Goal: Task Accomplishment & Management: Manage account settings

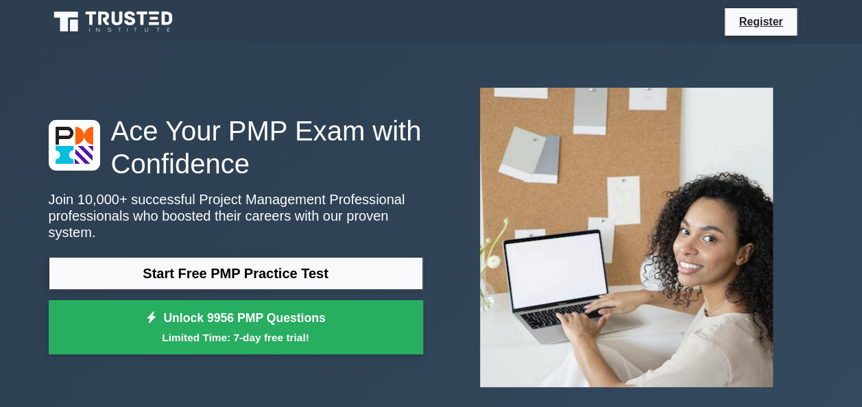
click at [114, 12] on icon at bounding box center [117, 19] width 11 height 14
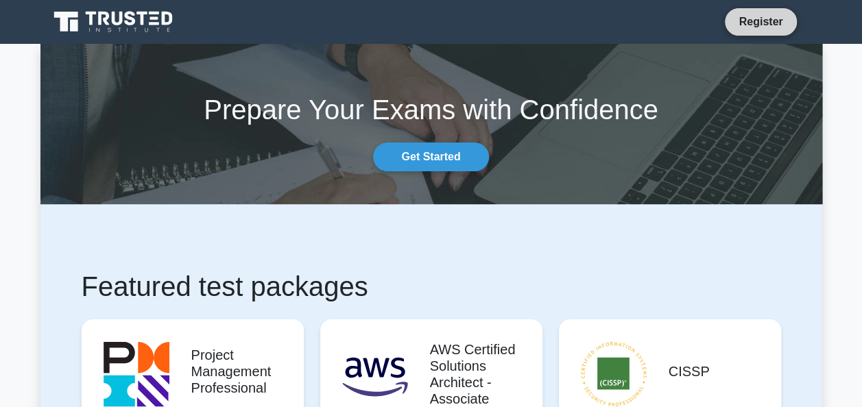
click at [755, 20] on link "Register" at bounding box center [760, 21] width 60 height 17
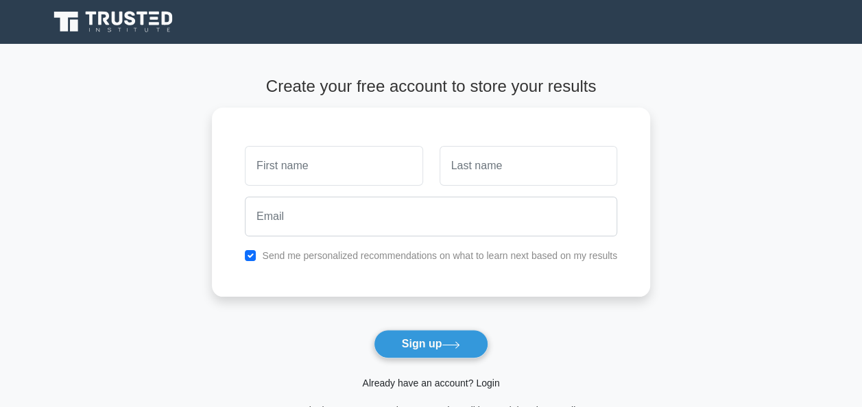
click at [441, 384] on link "Already have an account? Login" at bounding box center [430, 383] width 137 height 11
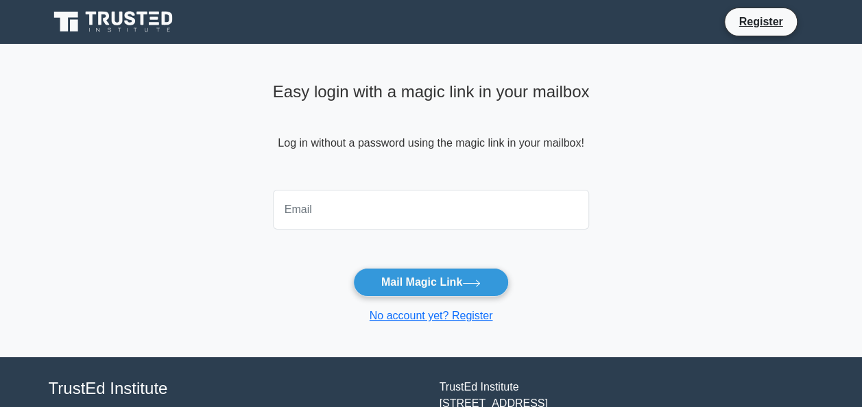
click at [396, 220] on input "email" at bounding box center [431, 210] width 317 height 40
type input "[EMAIL_ADDRESS][DOMAIN_NAME]"
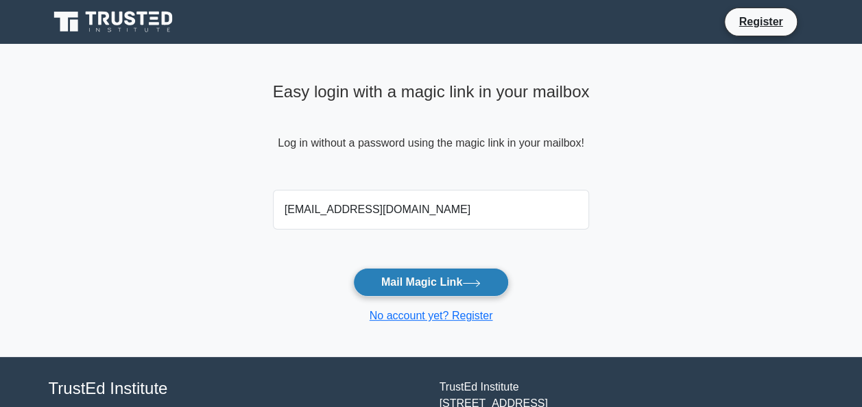
click at [433, 293] on button "Mail Magic Link" at bounding box center [431, 282] width 156 height 29
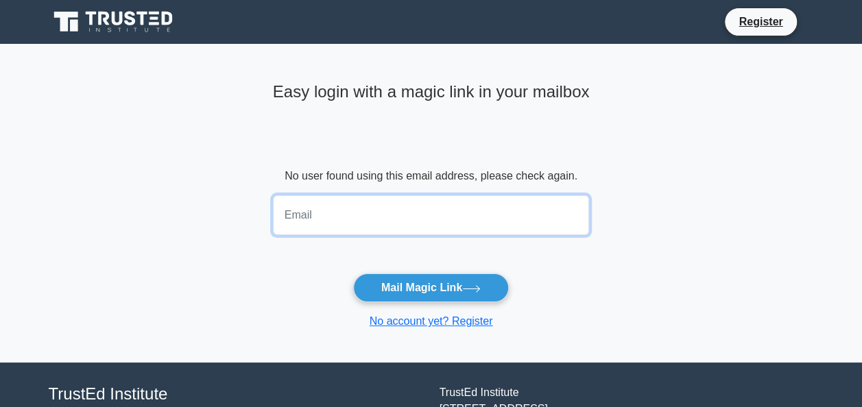
click at [417, 203] on input "email" at bounding box center [431, 215] width 317 height 40
type input "[EMAIL_ADDRESS][DOMAIN_NAME]"
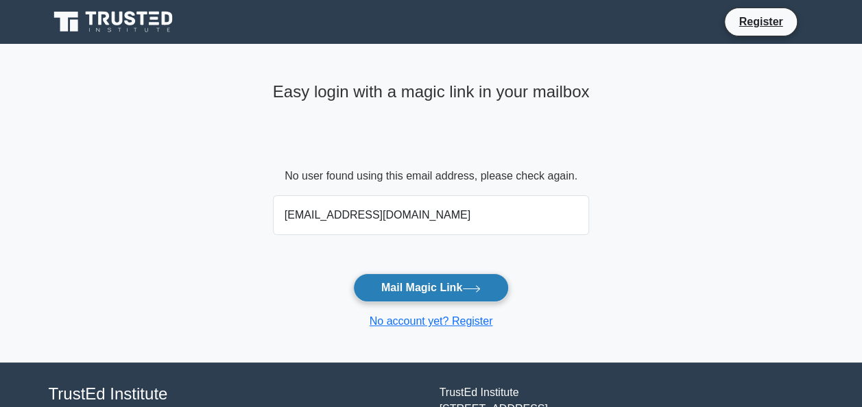
click at [381, 277] on button "Mail Magic Link" at bounding box center [431, 288] width 156 height 29
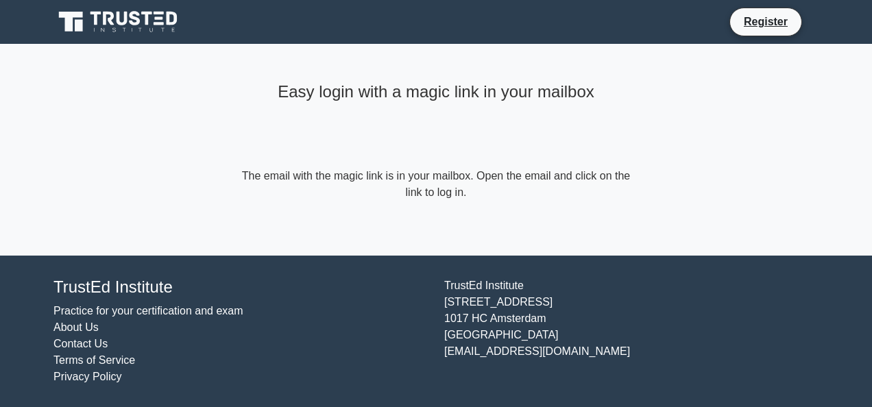
click at [114, 22] on icon at bounding box center [119, 22] width 132 height 26
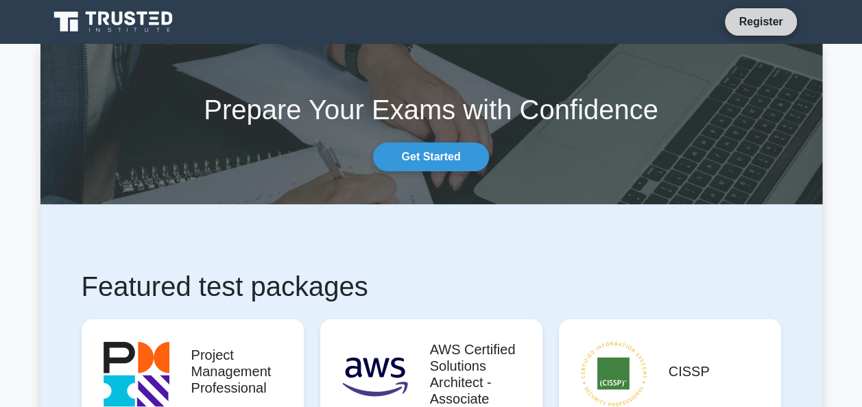
click at [747, 28] on link "Register" at bounding box center [760, 21] width 60 height 17
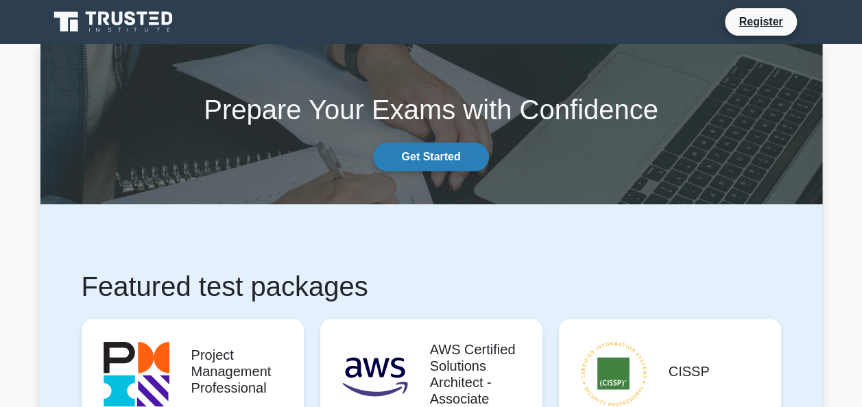
click at [416, 149] on link "Get Started" at bounding box center [430, 157] width 115 height 29
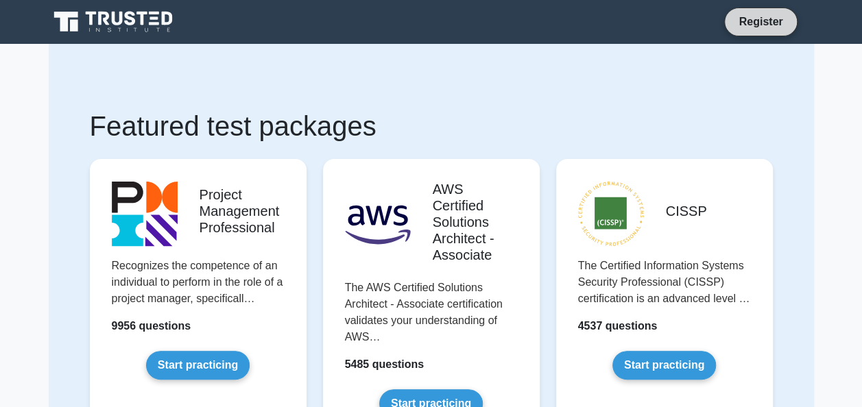
click at [755, 18] on link "Register" at bounding box center [760, 21] width 60 height 17
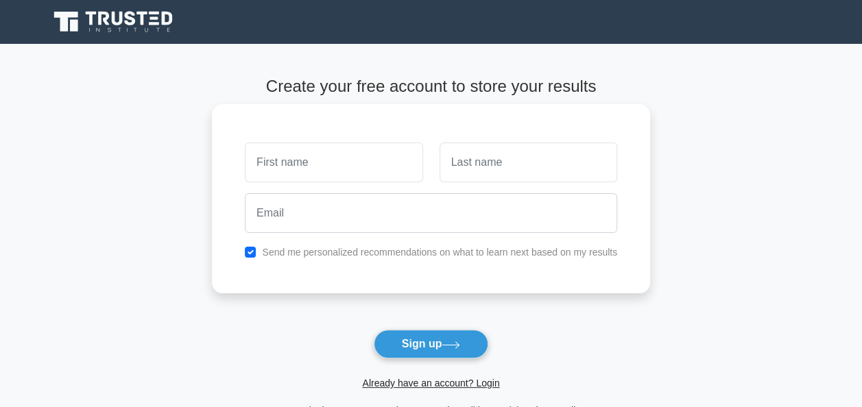
click at [374, 162] on input "text" at bounding box center [334, 163] width 178 height 40
type input "[PERSON_NAME]"
type input "Akula"
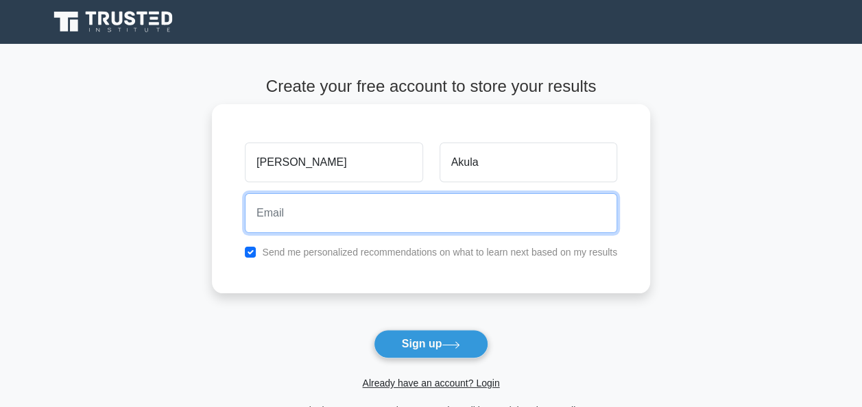
type input "[EMAIL_ADDRESS][DOMAIN_NAME]"
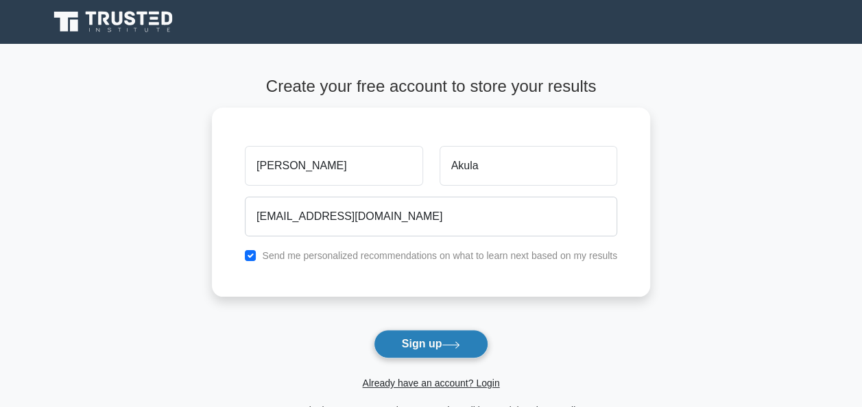
click at [426, 343] on button "Sign up" at bounding box center [431, 344] width 115 height 29
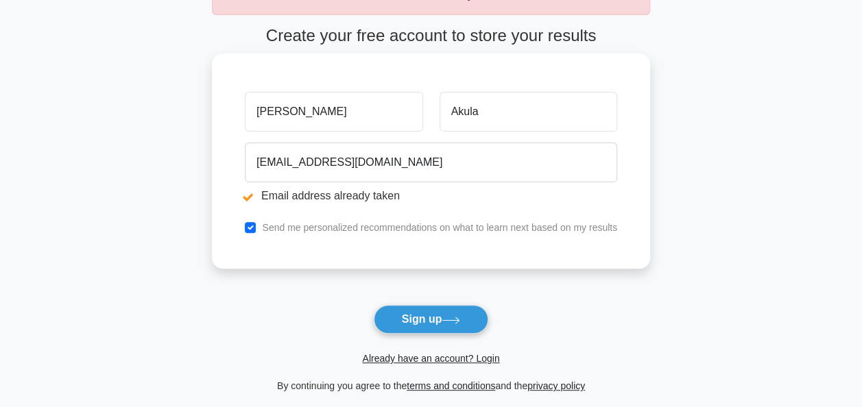
scroll to position [137, 0]
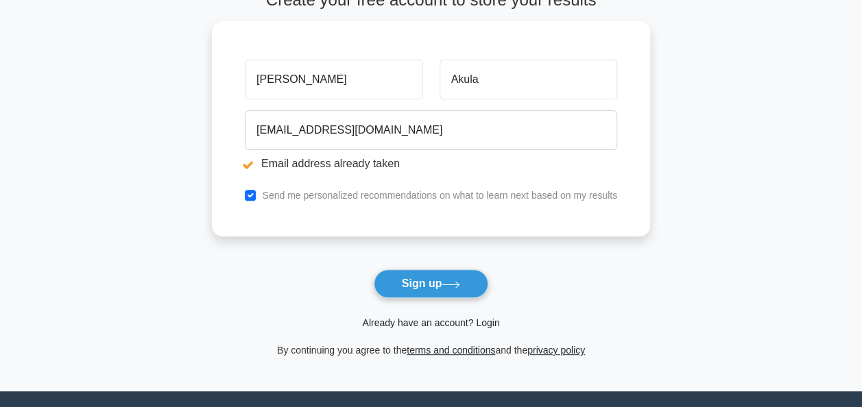
click at [431, 325] on link "Already have an account? Login" at bounding box center [430, 322] width 137 height 11
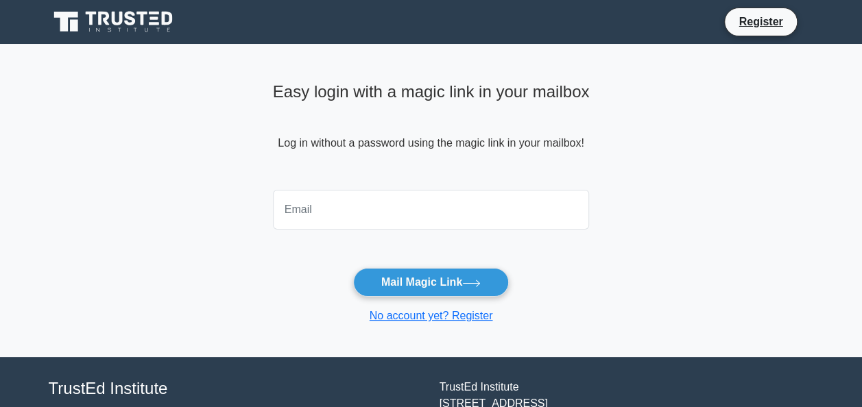
click at [320, 214] on input "email" at bounding box center [431, 210] width 317 height 40
type input "[EMAIL_ADDRESS][DOMAIN_NAME]"
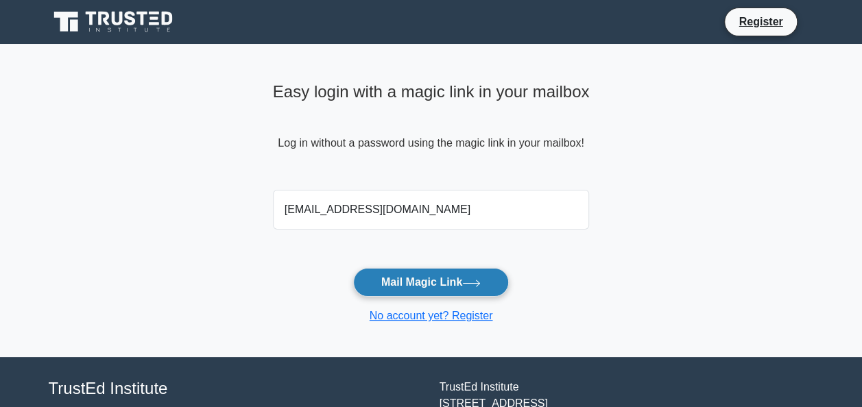
click at [373, 278] on button "Mail Magic Link" at bounding box center [431, 282] width 156 height 29
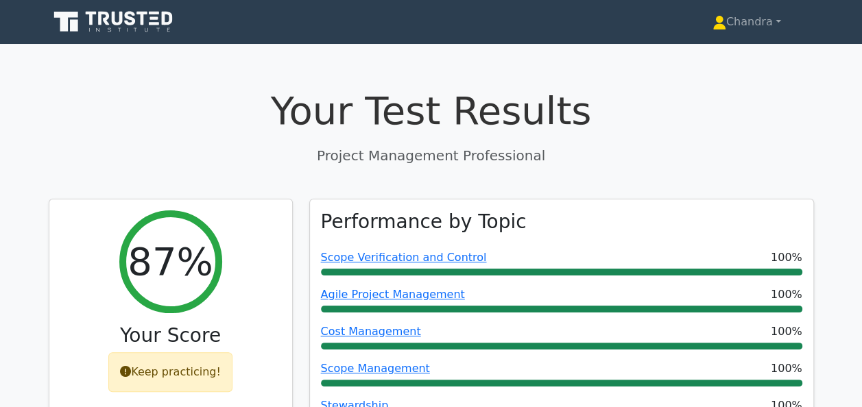
click at [102, 16] on icon at bounding box center [115, 22] width 132 height 26
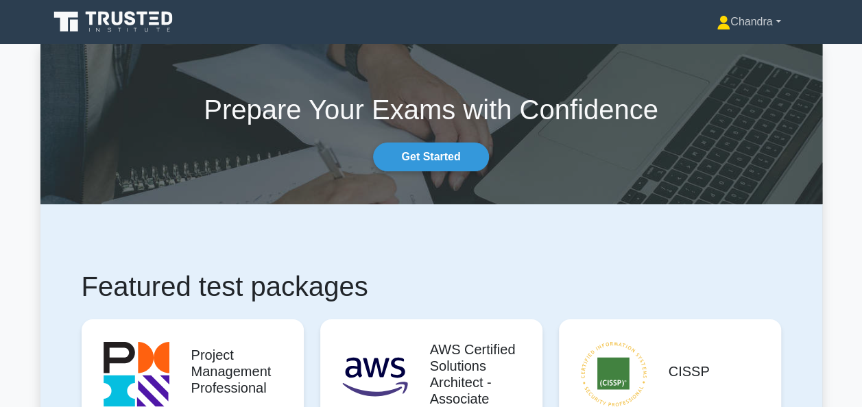
click at [772, 26] on link "Chandra" at bounding box center [749, 21] width 130 height 27
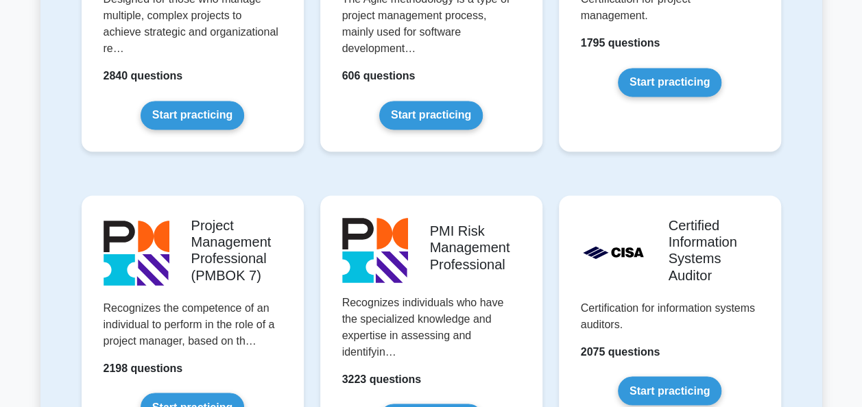
scroll to position [1028, 0]
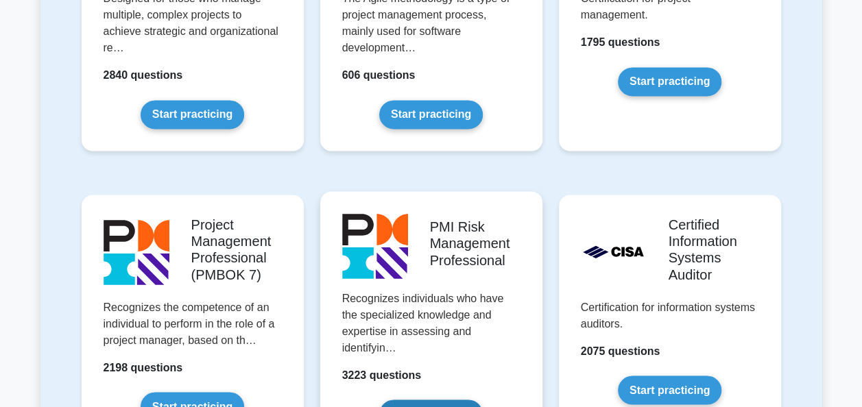
click at [468, 400] on link "Start practicing" at bounding box center [431, 414] width 104 height 29
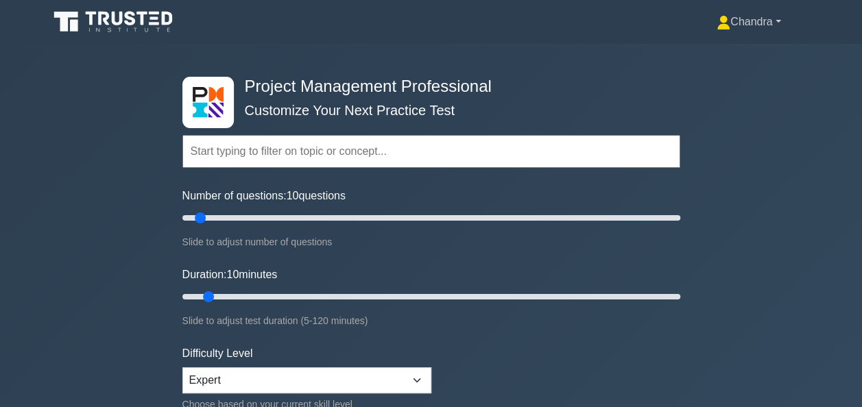
click at [773, 21] on link "Chandra" at bounding box center [749, 21] width 130 height 27
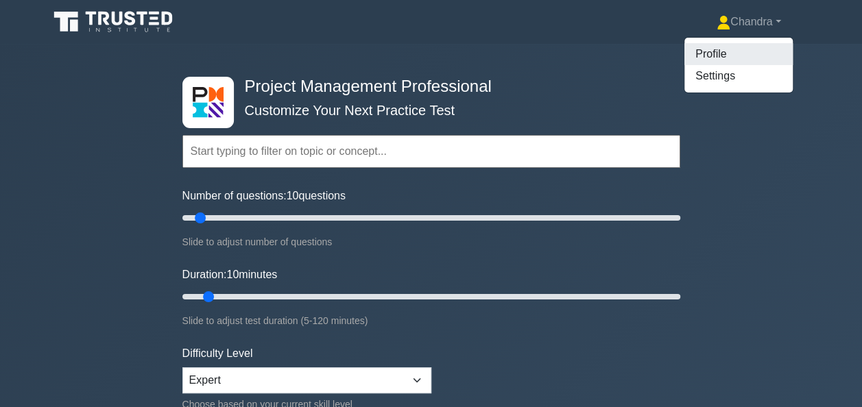
click at [739, 45] on link "Profile" at bounding box center [738, 54] width 108 height 22
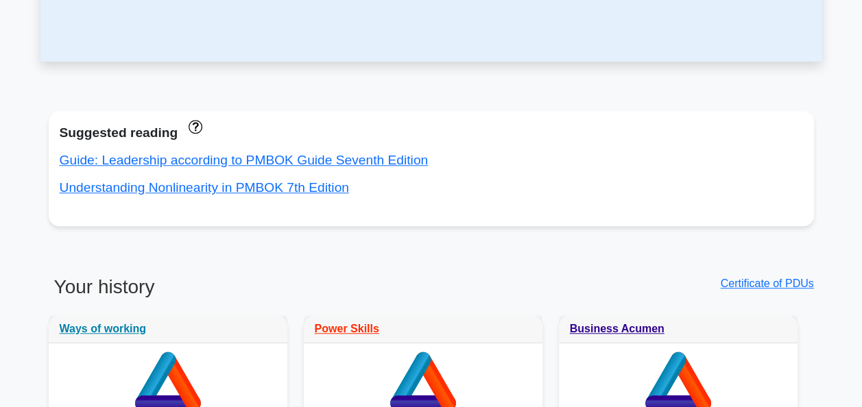
scroll to position [500, 0]
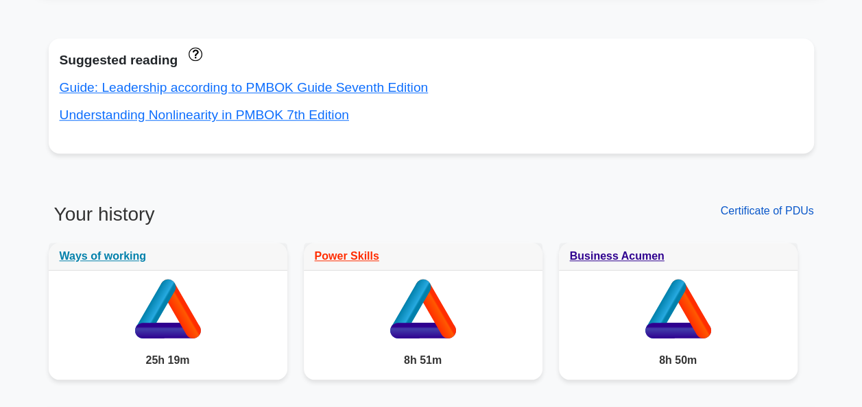
click at [772, 214] on link "Certificate of PDUs" at bounding box center [766, 211] width 93 height 12
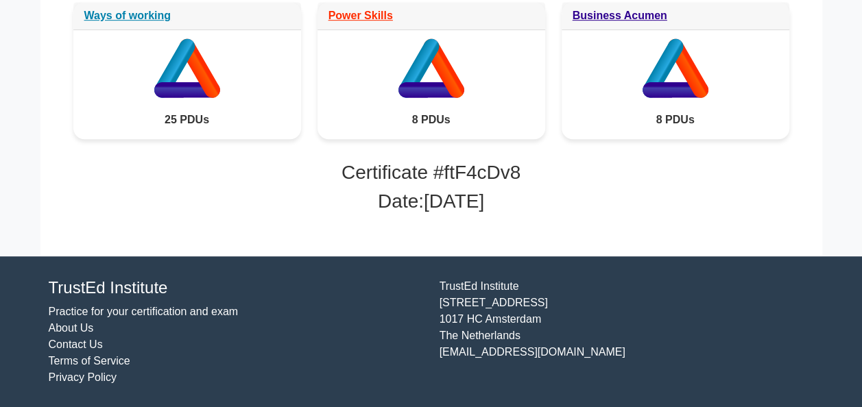
scroll to position [240, 0]
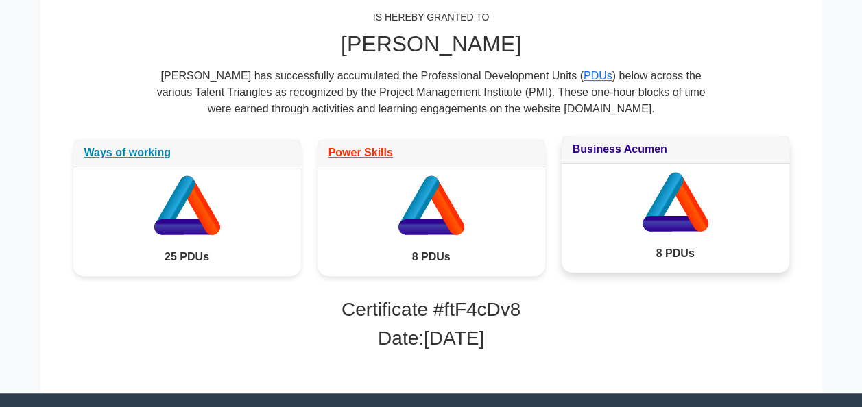
click at [624, 149] on link "Business Acumen" at bounding box center [619, 149] width 95 height 12
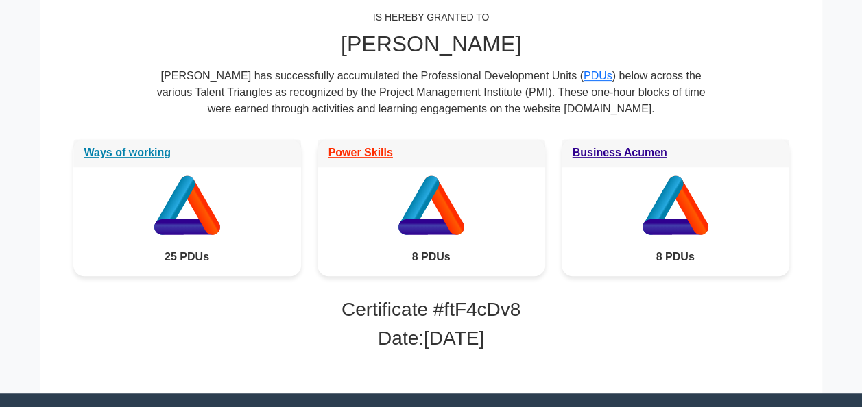
click at [446, 329] on h3 "Date: [DATE]" at bounding box center [431, 338] width 716 height 23
click at [478, 337] on h3 "Date: [DATE]" at bounding box center [431, 338] width 716 height 23
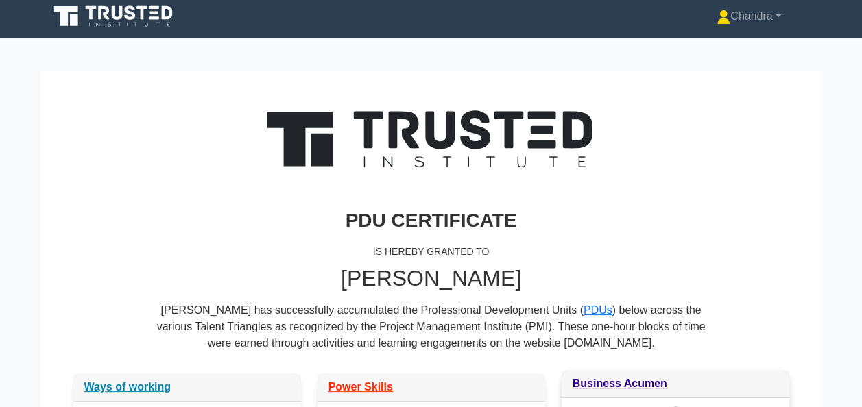
scroll to position [0, 0]
